Goal: Information Seeking & Learning: Understand process/instructions

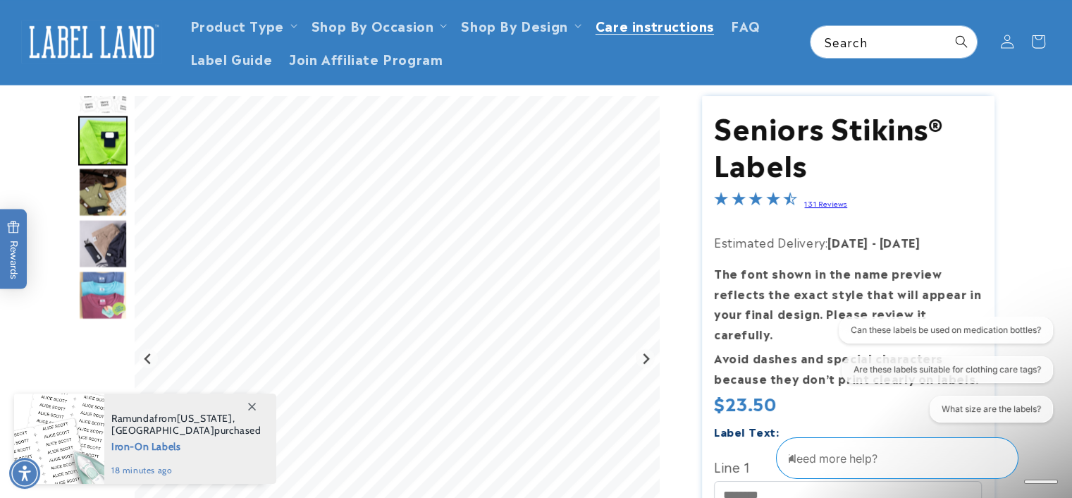
click at [654, 30] on span "Care instructions" at bounding box center [654, 25] width 118 height 16
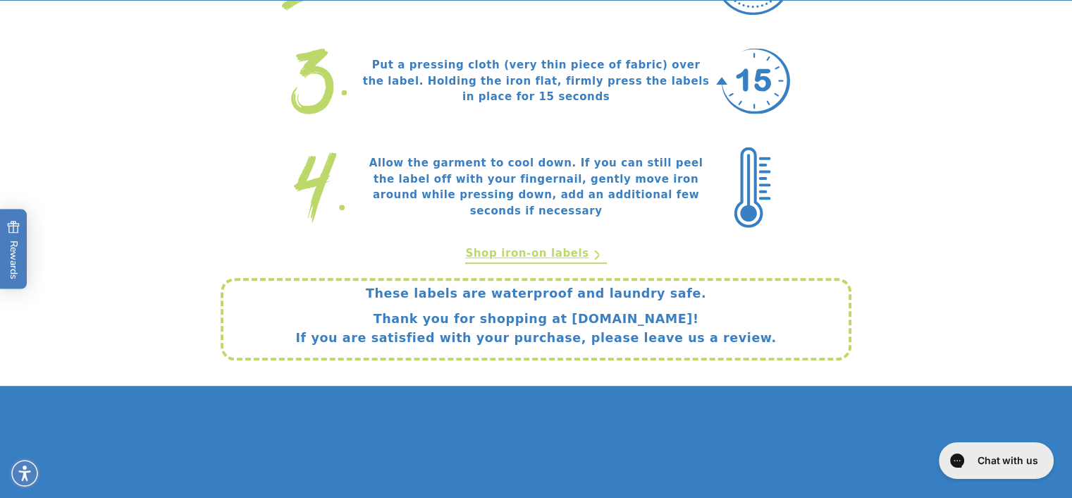
scroll to position [705, 0]
